Goal: Complete application form

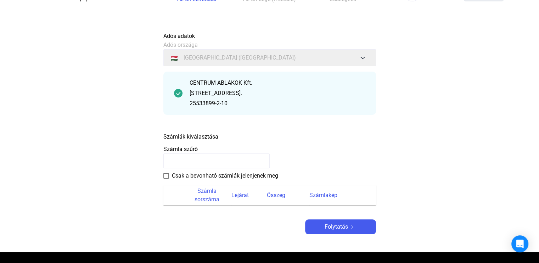
scroll to position [35, 0]
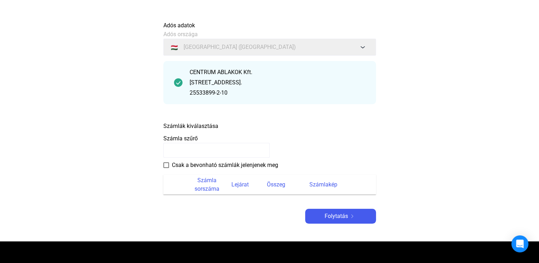
click at [199, 151] on input at bounding box center [216, 150] width 106 height 15
click at [211, 151] on input at bounding box center [216, 150] width 106 height 15
click at [166, 166] on span at bounding box center [166, 165] width 6 height 6
click at [194, 150] on input at bounding box center [216, 150] width 106 height 15
click at [166, 165] on span at bounding box center [166, 165] width 6 height 6
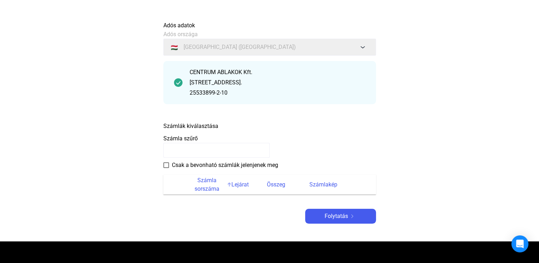
click at [206, 184] on font "Számla sorszáma" at bounding box center [207, 184] width 36 height 17
click at [237, 187] on font "Lejárat" at bounding box center [239, 184] width 17 height 7
click at [282, 189] on th "Összeg" at bounding box center [288, 185] width 42 height 20
click at [317, 188] on font "Számlakép" at bounding box center [323, 184] width 28 height 8
drag, startPoint x: 348, startPoint y: 215, endPoint x: 418, endPoint y: 167, distance: 84.4
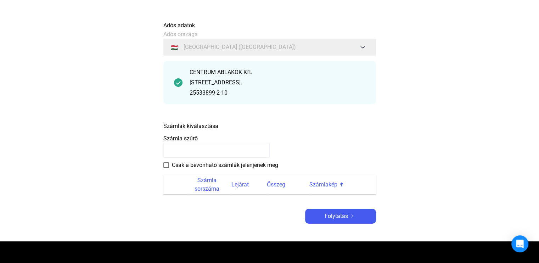
click at [348, 214] on img at bounding box center [352, 216] width 8 height 4
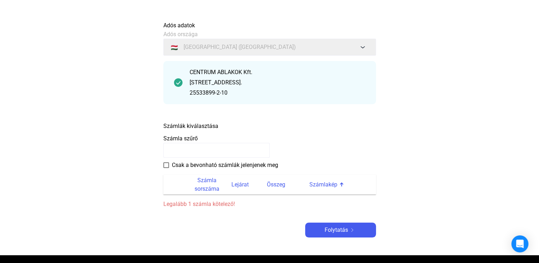
click at [193, 148] on input at bounding box center [216, 150] width 106 height 15
click at [186, 146] on input at bounding box center [216, 150] width 106 height 15
click at [191, 125] on font "Számlák kiválasztása" at bounding box center [190, 126] width 55 height 7
click at [164, 164] on span at bounding box center [166, 165] width 6 height 6
click at [349, 232] on div "Folytatás" at bounding box center [340, 230] width 67 height 8
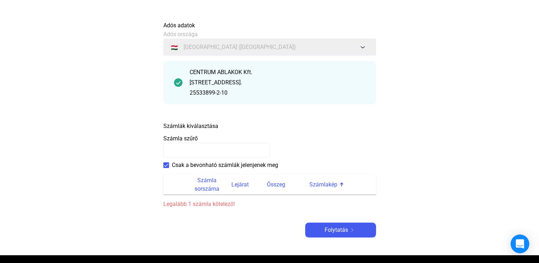
click at [518, 244] on icon "Intercom Messenger megnyitása" at bounding box center [519, 243] width 8 height 9
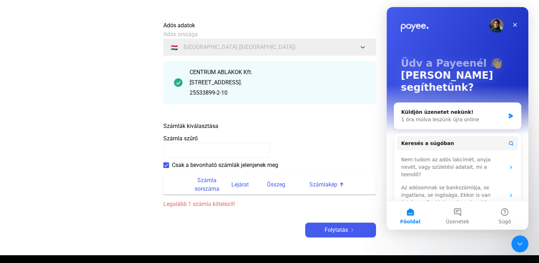
scroll to position [0, 0]
click at [519, 22] on div "Bezárás" at bounding box center [514, 24] width 13 height 13
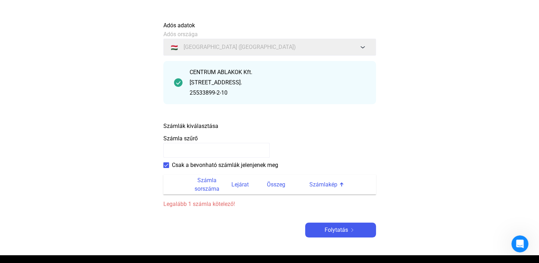
click at [202, 150] on input at bounding box center [216, 150] width 106 height 15
paste input "**********"
type input "**********"
drag, startPoint x: 254, startPoint y: 150, endPoint x: 137, endPoint y: 146, distance: 116.9
click at [137, 146] on main "**********" at bounding box center [269, 136] width 539 height 237
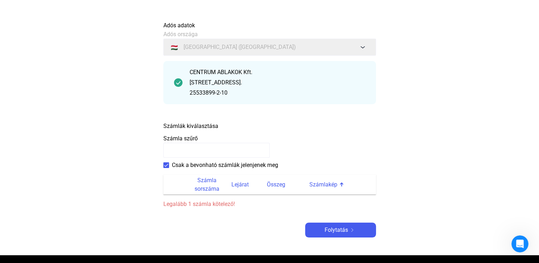
click at [214, 146] on input at bounding box center [216, 150] width 106 height 15
paste input "**********"
type input "**********"
drag, startPoint x: 240, startPoint y: 148, endPoint x: 90, endPoint y: 143, distance: 149.5
click at [90, 143] on main "**********" at bounding box center [269, 136] width 539 height 237
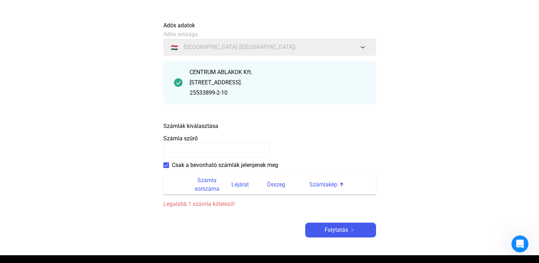
click at [459, 136] on main "Automatikusan mentve Adós adatok Adós országa 🇭🇺 [GEOGRAPHIC_DATA] ([GEOGRAPHIC…" at bounding box center [269, 136] width 539 height 237
drag, startPoint x: 165, startPoint y: 166, endPoint x: 174, endPoint y: 157, distance: 13.0
click at [165, 165] on span at bounding box center [166, 165] width 6 height 6
click at [183, 150] on input at bounding box center [216, 150] width 106 height 15
drag, startPoint x: 183, startPoint y: 150, endPoint x: 418, endPoint y: 68, distance: 249.5
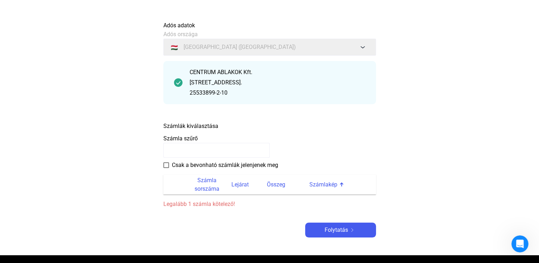
click at [418, 68] on main "Automatikusan mentve Adós adatok Adós országa 🇭🇺 [GEOGRAPHIC_DATA] ([GEOGRAPHIC…" at bounding box center [269, 136] width 539 height 237
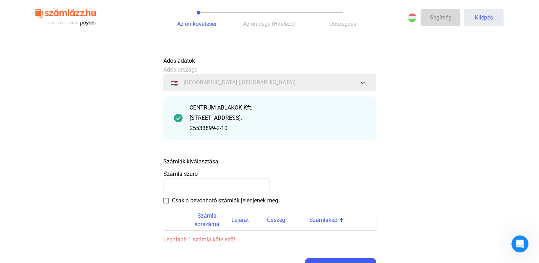
click at [445, 16] on font "Segítség" at bounding box center [441, 17] width 22 height 7
click at [262, 23] on font "Az ön cége (Hitelező)" at bounding box center [269, 24] width 53 height 7
click at [180, 183] on input at bounding box center [216, 185] width 106 height 15
